Goal: Communication & Community: Participate in discussion

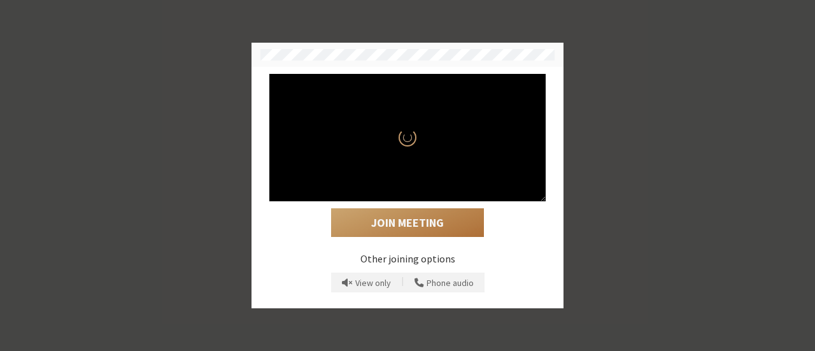
click at [420, 227] on button "Join Meeting" at bounding box center [407, 222] width 153 height 29
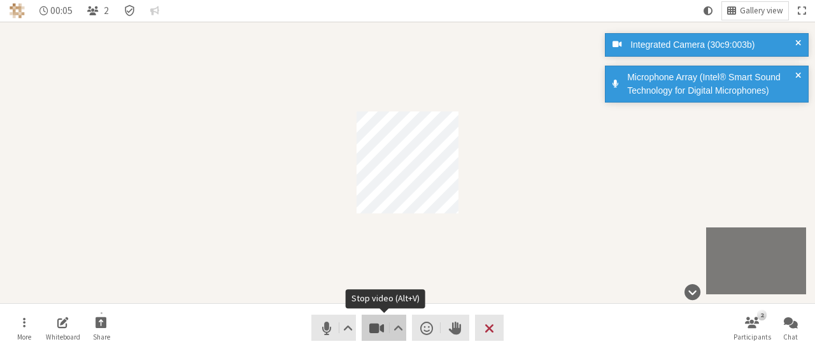
click at [376, 319] on span "Stop video (Alt+V)" at bounding box center [377, 328] width 18 height 18
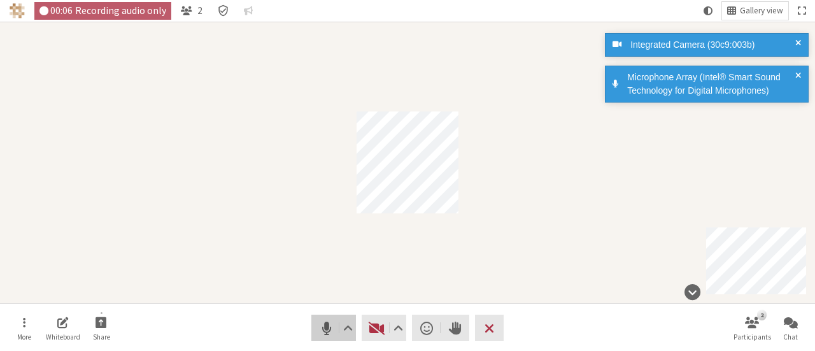
click at [313, 328] on button "Audio" at bounding box center [333, 327] width 45 height 26
